Goal: Register for event/course

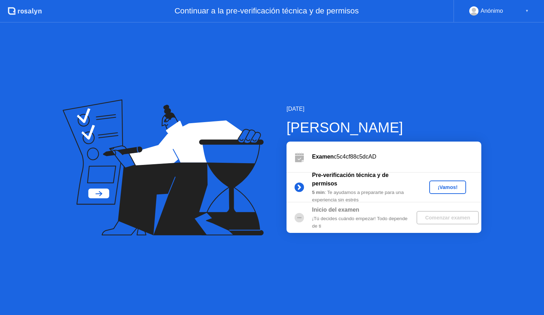
click at [441, 193] on button "¡Vamos!" at bounding box center [447, 187] width 37 height 13
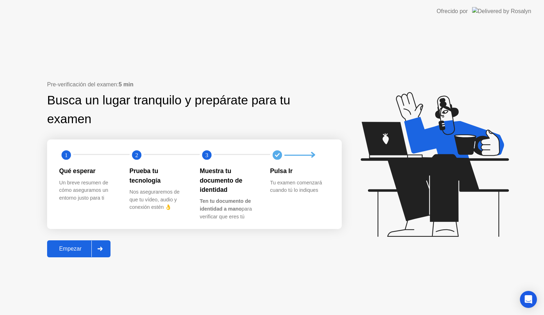
click at [63, 252] on div "Empezar" at bounding box center [70, 249] width 42 height 6
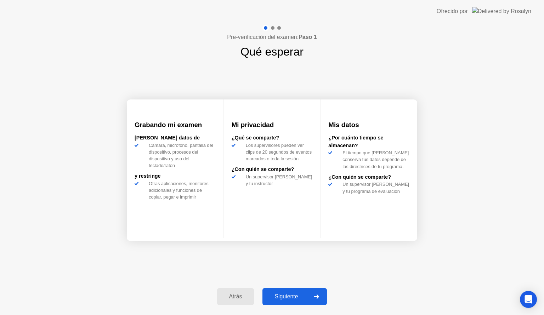
click at [295, 295] on div "Siguiente" at bounding box center [285, 296] width 43 height 6
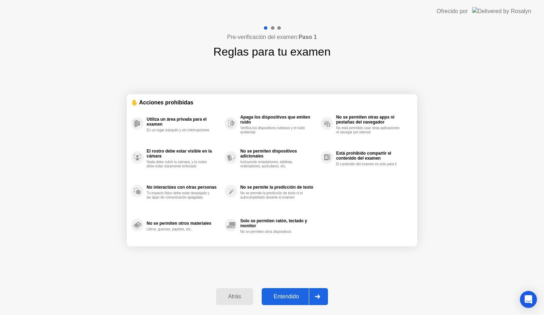
click at [299, 290] on button "Entendido" at bounding box center [295, 296] width 66 height 17
select select "**********"
select select "*******"
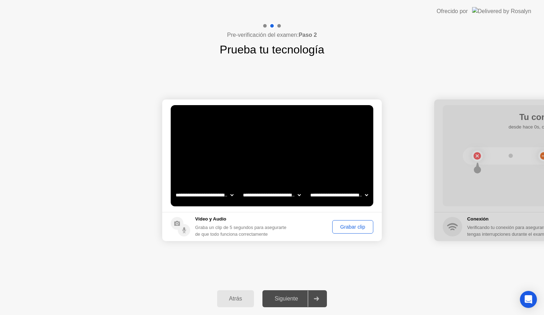
click at [347, 229] on div "Grabar clip" at bounding box center [352, 227] width 36 height 6
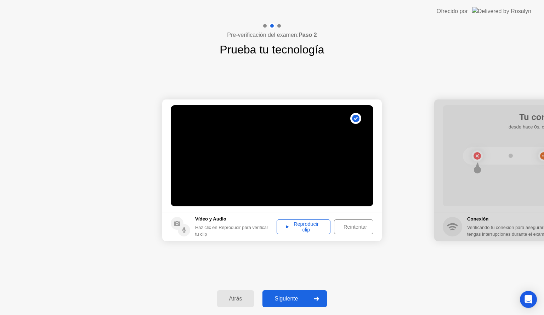
click at [307, 228] on div "Reproducir clip" at bounding box center [303, 226] width 49 height 11
click at [290, 296] on div "Siguiente" at bounding box center [285, 299] width 43 height 6
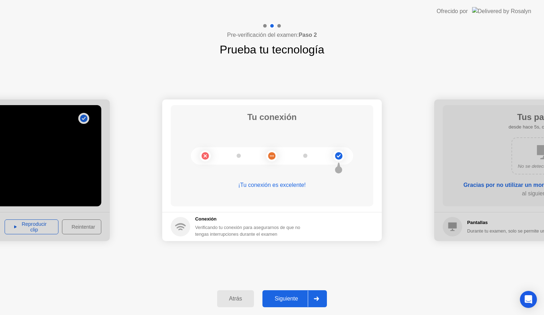
click at [290, 296] on div "Siguiente" at bounding box center [285, 299] width 43 height 6
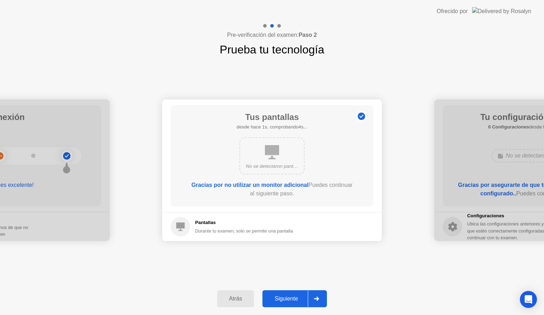
click at [290, 296] on div "Siguiente" at bounding box center [285, 299] width 43 height 6
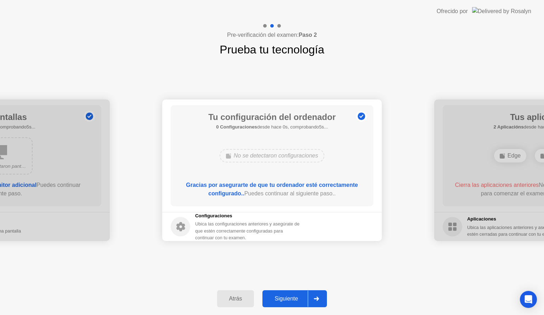
click at [290, 296] on div "Siguiente" at bounding box center [285, 299] width 43 height 6
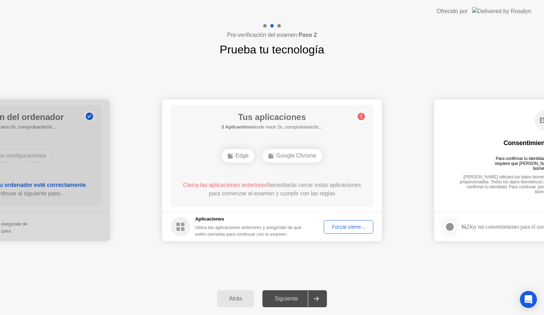
click at [334, 228] on div "Forzar cierre..." at bounding box center [348, 227] width 45 height 6
click at [328, 224] on div "Forzar cierre..." at bounding box center [348, 227] width 45 height 6
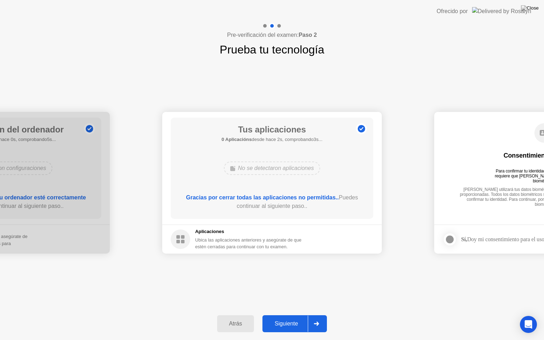
click at [287, 315] on button "Siguiente" at bounding box center [294, 323] width 64 height 17
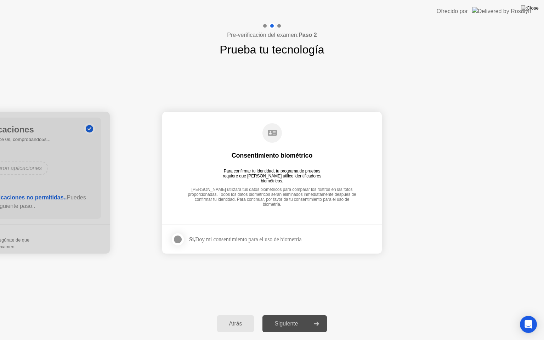
click at [180, 241] on div at bounding box center [177, 239] width 8 height 8
click at [301, 315] on div "Siguiente" at bounding box center [285, 323] width 43 height 6
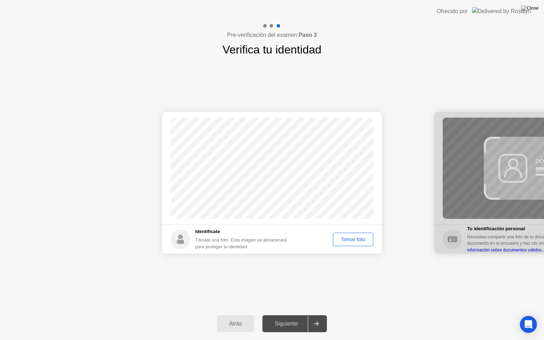
click at [345, 236] on div "Tomar foto" at bounding box center [352, 239] width 35 height 6
click at [299, 315] on button "Siguiente" at bounding box center [294, 323] width 64 height 17
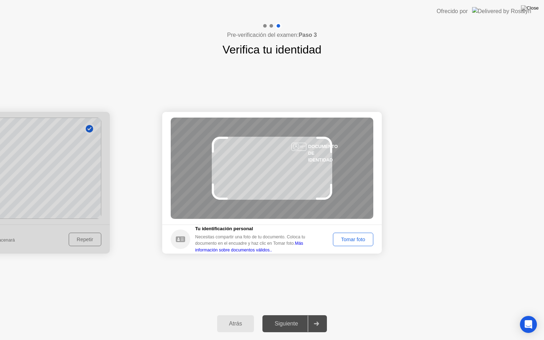
click at [348, 241] on div "Tomar foto" at bounding box center [352, 239] width 35 height 6
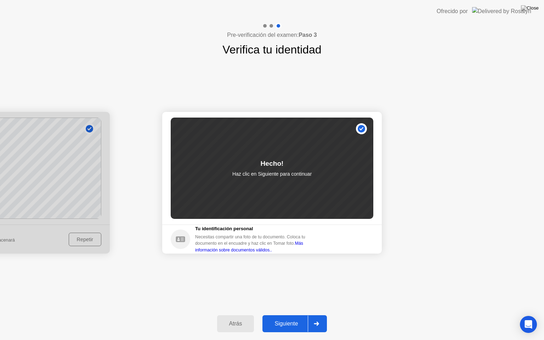
click at [296, 315] on div "Siguiente" at bounding box center [285, 323] width 43 height 6
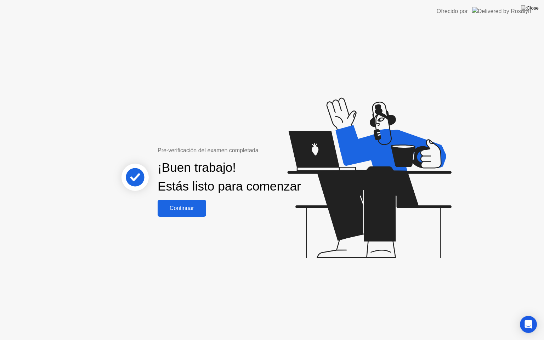
click at [194, 217] on button "Continuar" at bounding box center [182, 208] width 48 height 17
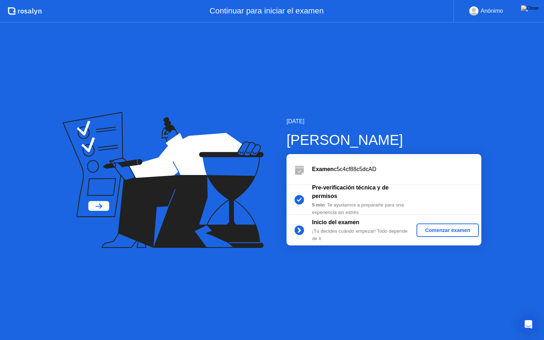
click at [433, 225] on button "Comenzar examen" at bounding box center [447, 229] width 62 height 13
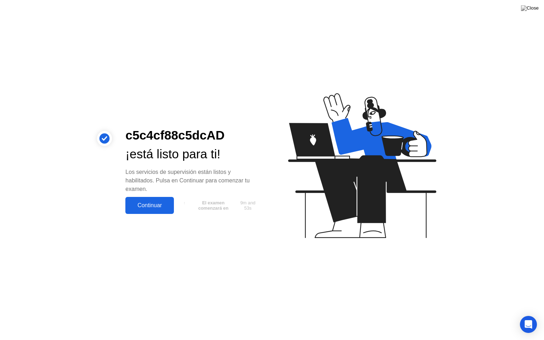
click at [161, 205] on div "Continuar" at bounding box center [149, 205] width 44 height 6
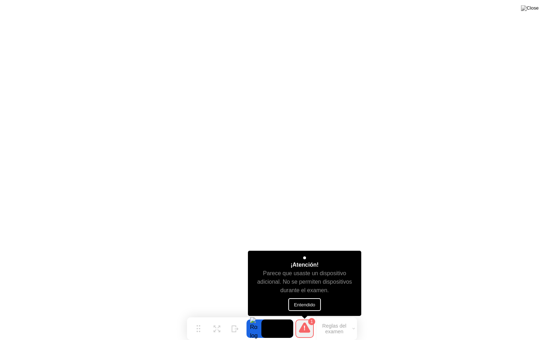
click at [302, 303] on button "Entendido" at bounding box center [304, 304] width 33 height 13
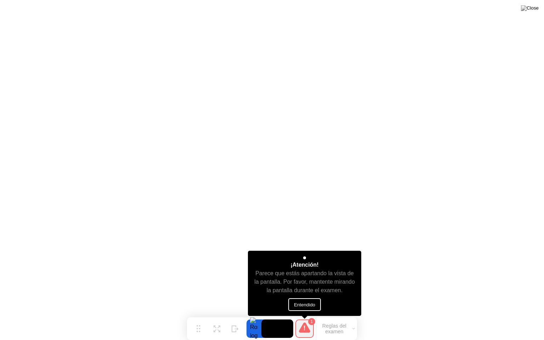
click at [296, 304] on button "Entendido" at bounding box center [304, 304] width 33 height 13
